Goal: Task Accomplishment & Management: Manage account settings

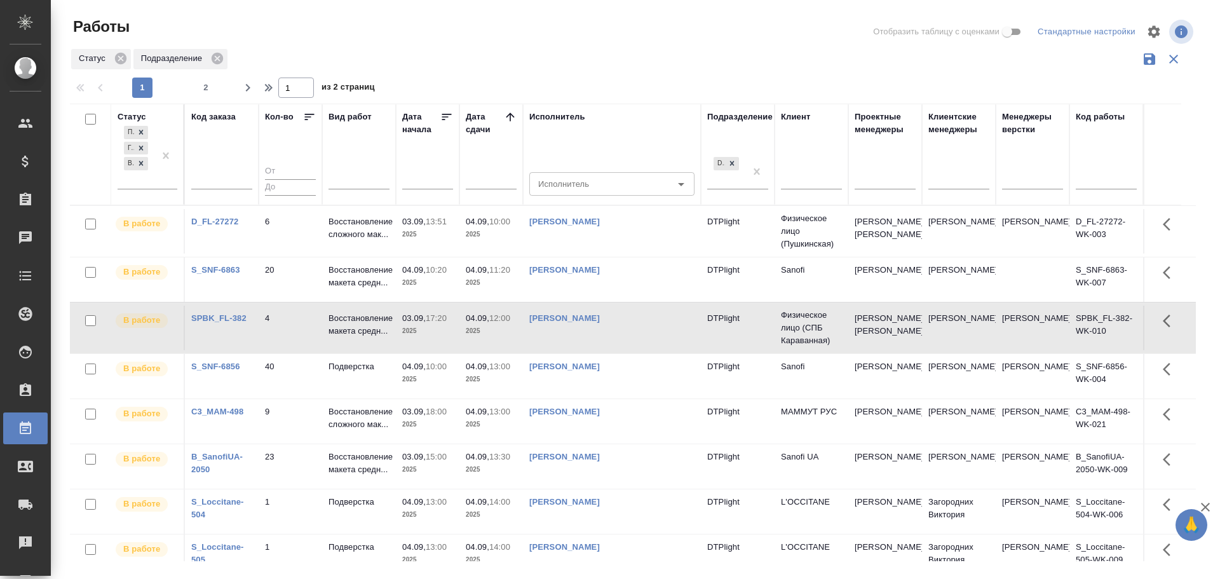
click at [243, 61] on div "Статус Подразделение" at bounding box center [633, 59] width 1126 height 24
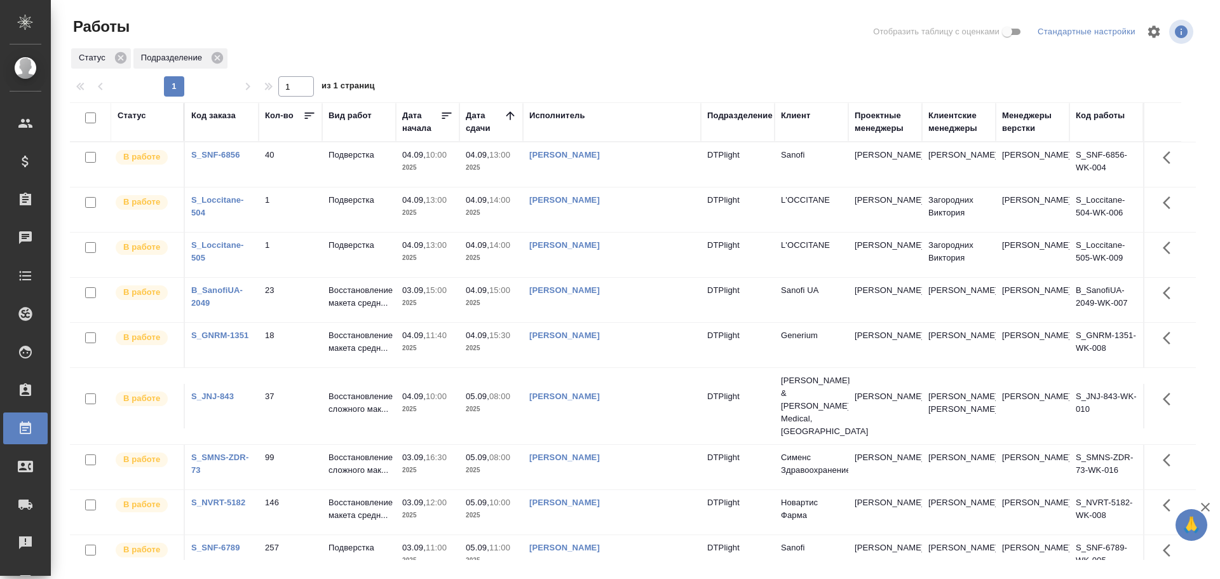
click at [600, 198] on link "[PERSON_NAME]" at bounding box center [564, 200] width 71 height 10
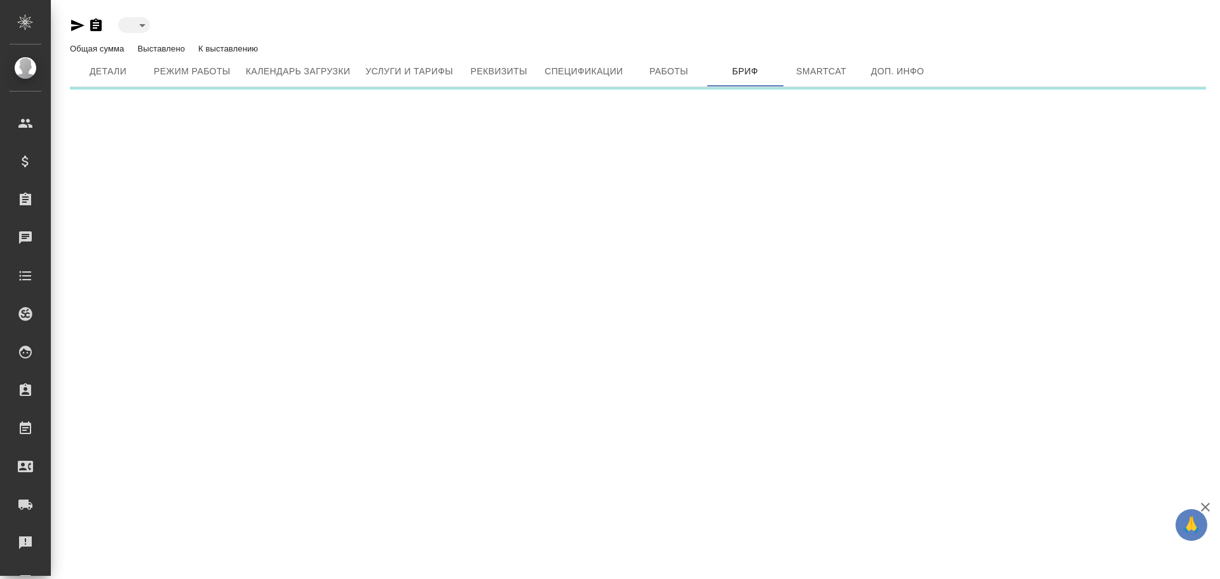
type input "active"
